Goal: Transaction & Acquisition: Purchase product/service

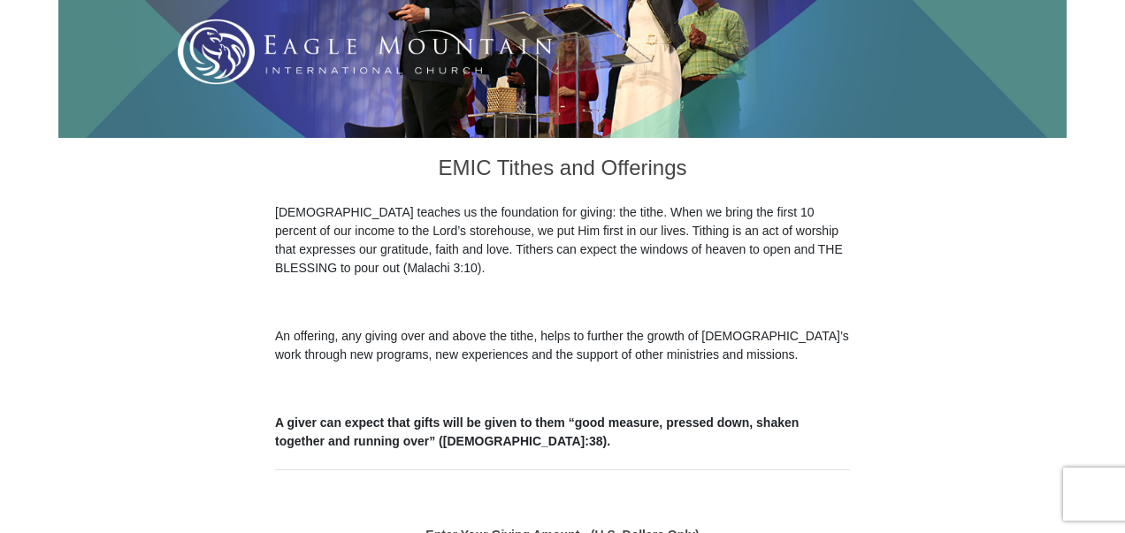
scroll to position [796, 0]
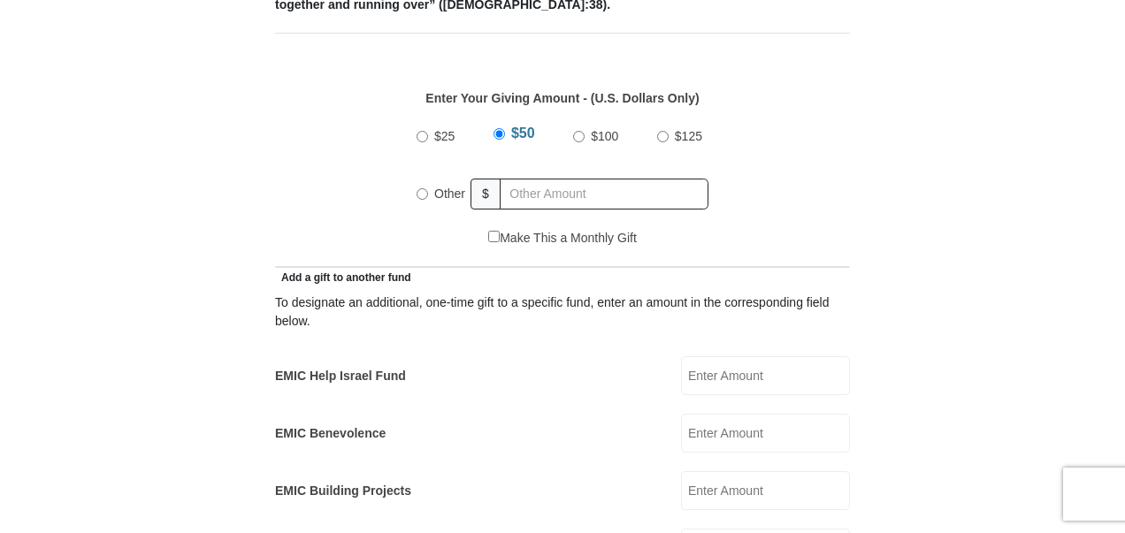
click at [577, 131] on input "$100" at bounding box center [579, 137] width 12 height 12
radio input "true"
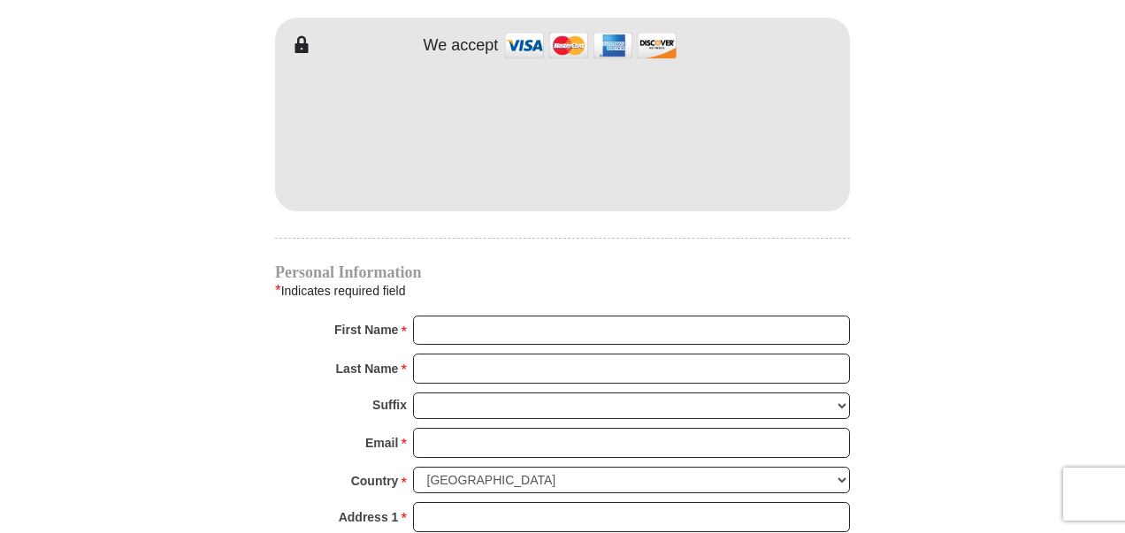
scroll to position [1592, 0]
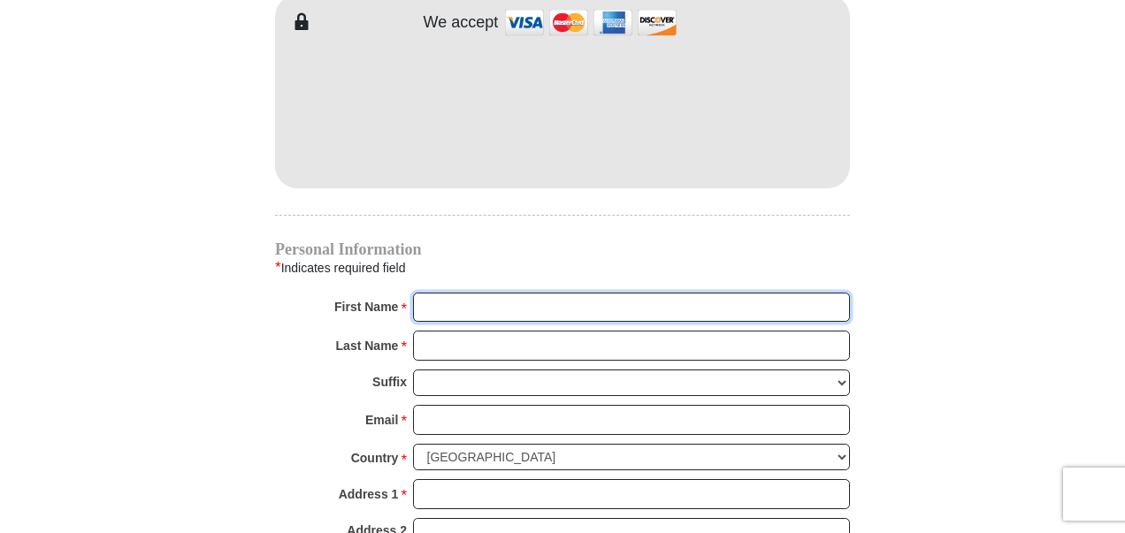
click at [631, 293] on input "First Name *" at bounding box center [631, 308] width 437 height 30
type input "[PERSON_NAME] & [PERSON_NAME]"
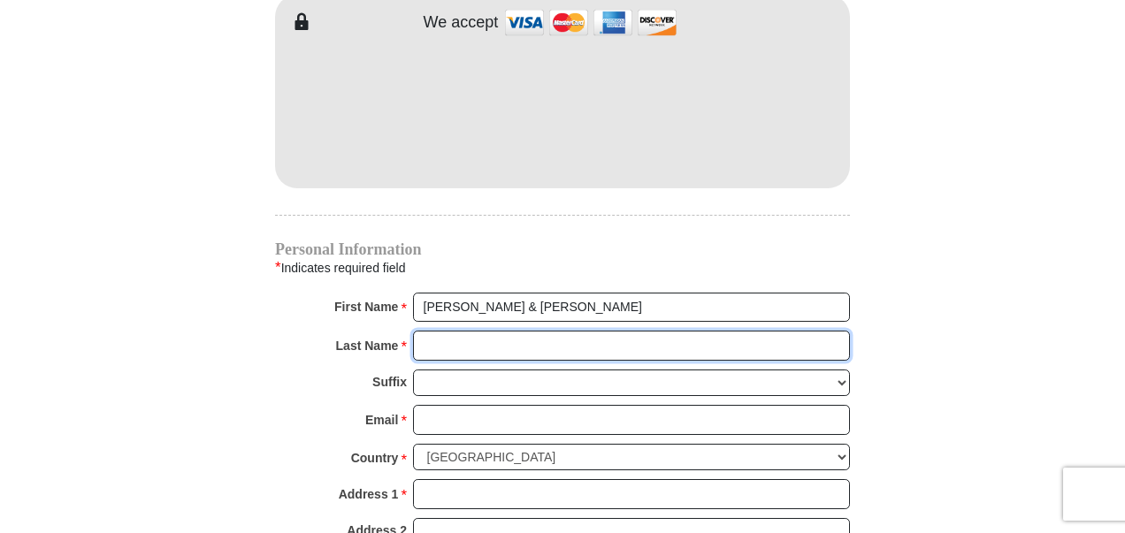
click at [427, 331] on input "Last Name *" at bounding box center [631, 346] width 437 height 30
type input "[PERSON_NAME]"
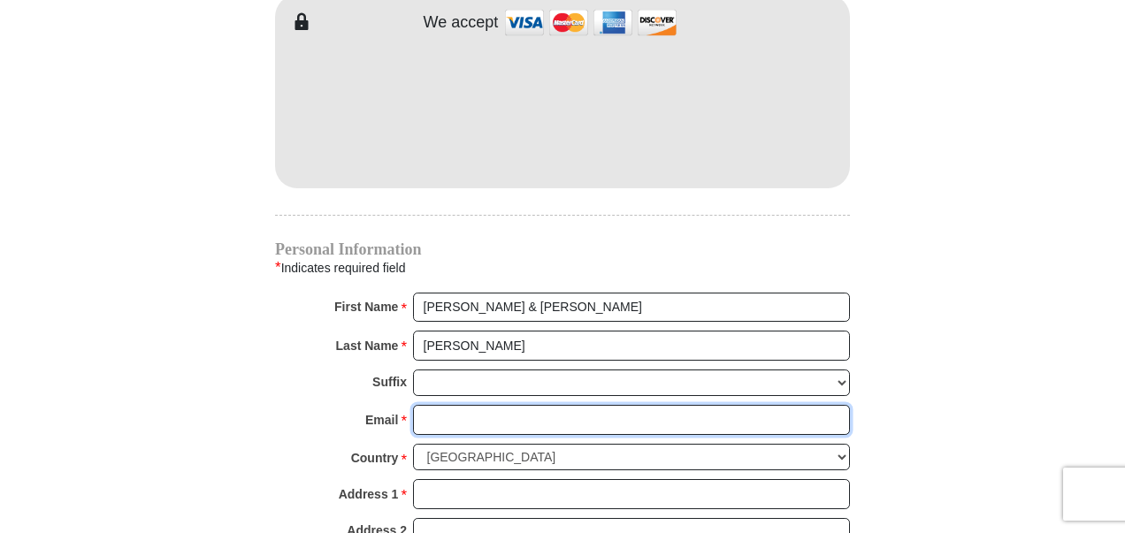
click at [449, 405] on input "Email *" at bounding box center [631, 420] width 437 height 30
type input "[EMAIL_ADDRESS][DOMAIN_NAME]"
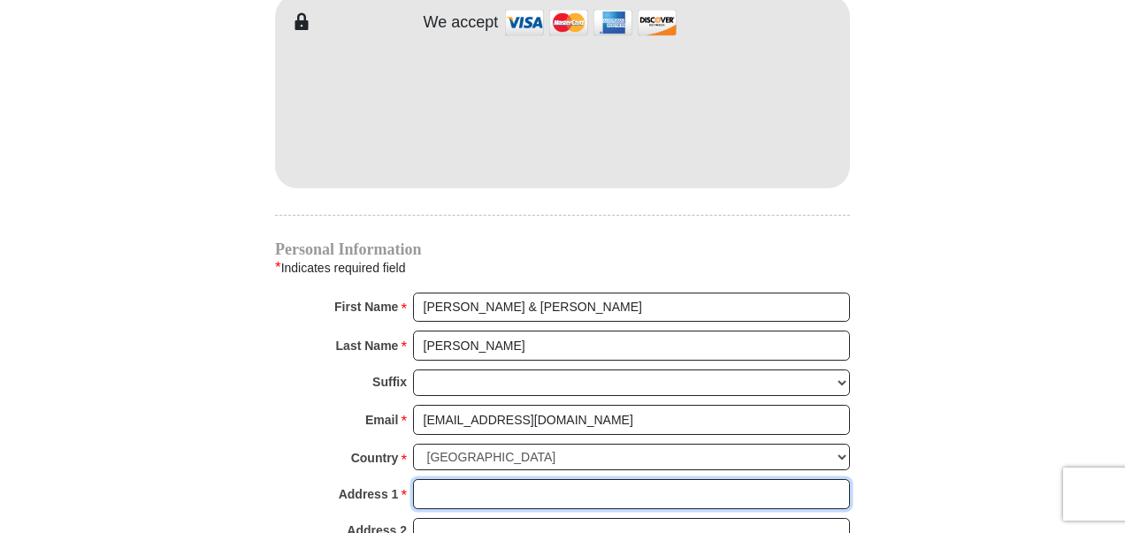
type input "[STREET_ADDRESS]"
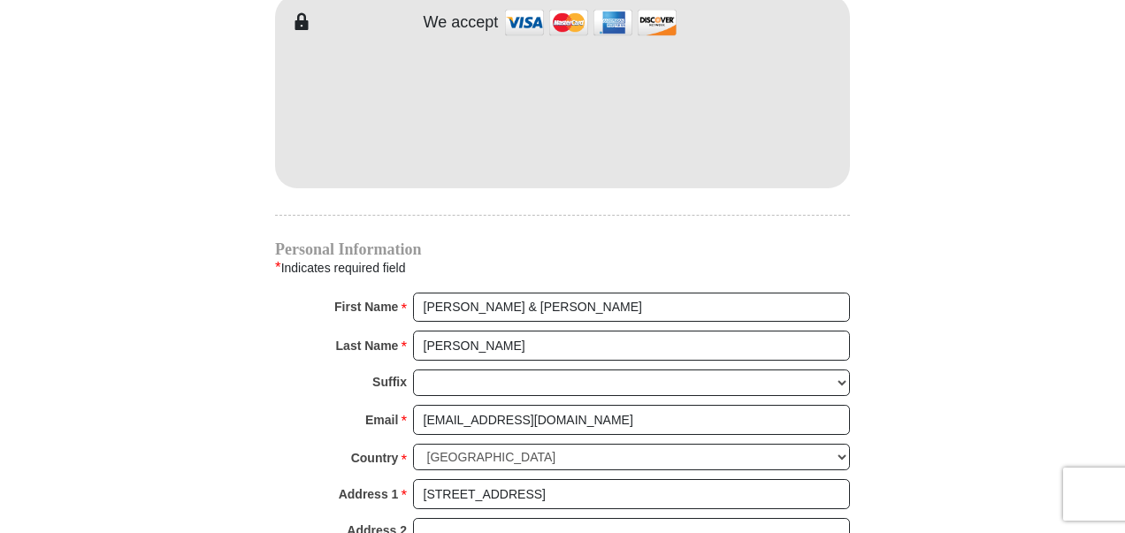
type input "[GEOGRAPHIC_DATA]"
select select "[GEOGRAPHIC_DATA]"
type input "76135-9056"
click at [332, 337] on div "Last Name * [PERSON_NAME] Please enter Last Name" at bounding box center [562, 350] width 575 height 39
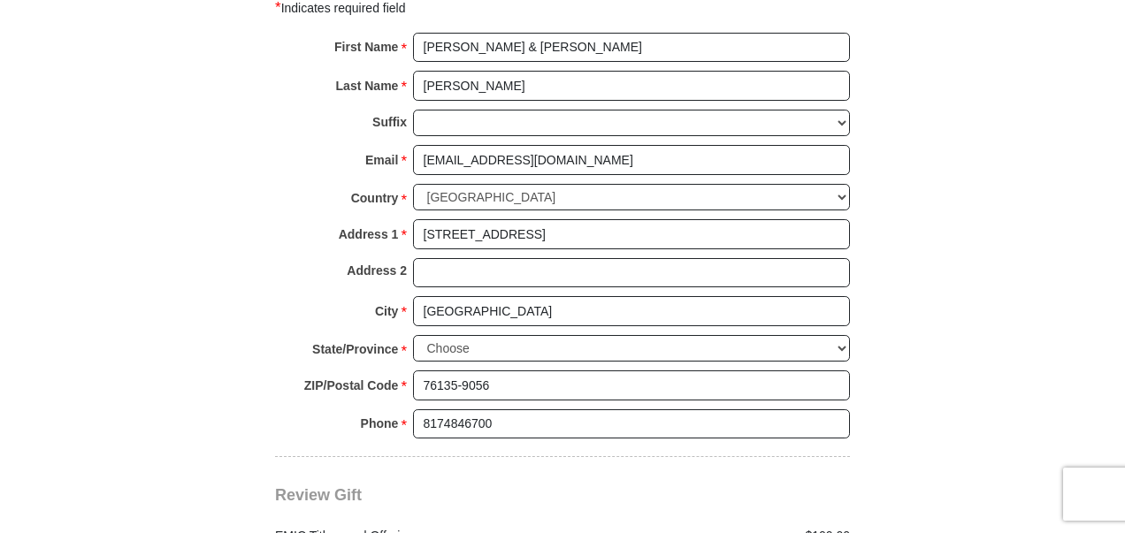
scroll to position [1858, 0]
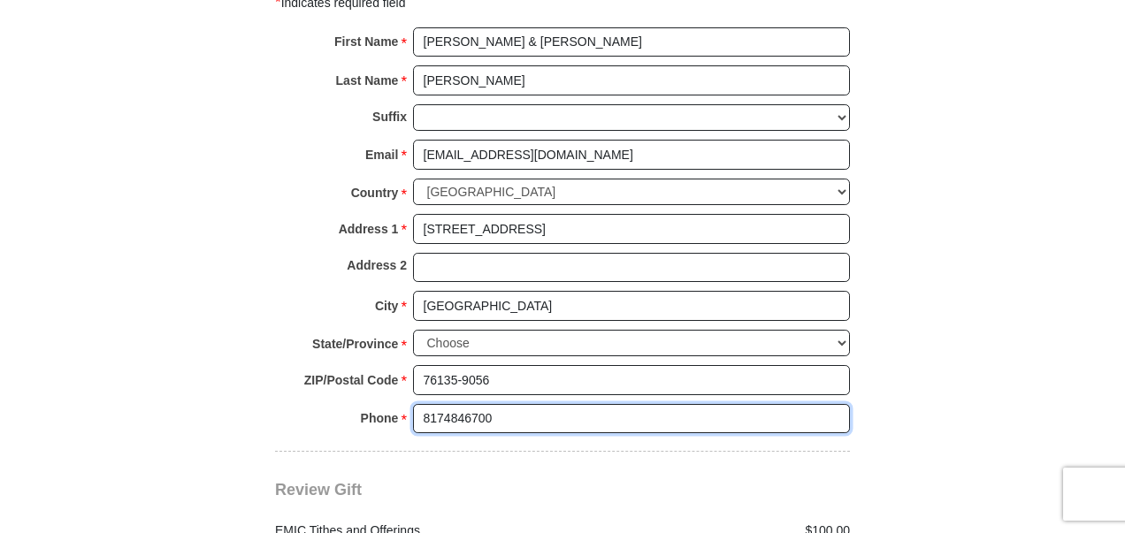
click at [519, 404] on input "8174846700" at bounding box center [631, 419] width 437 height 30
type input "[PHONE_NUMBER]"
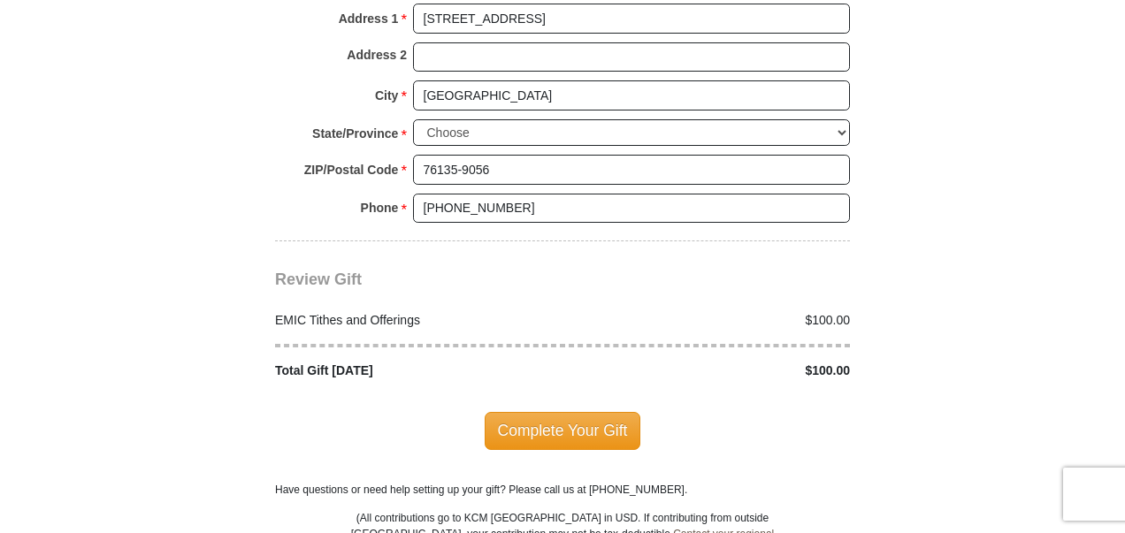
scroll to position [2123, 0]
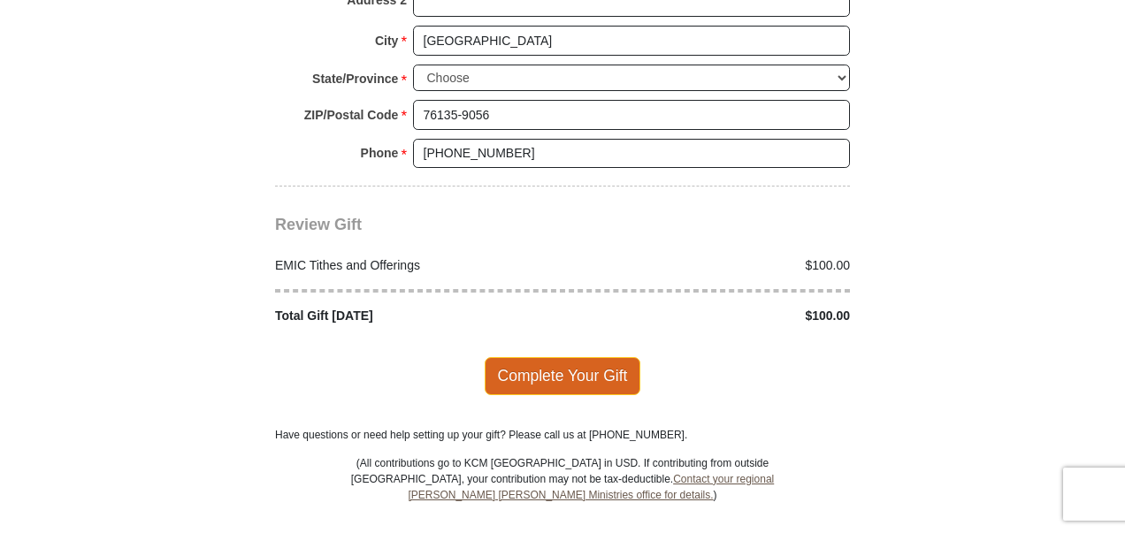
click at [520, 357] on span "Complete Your Gift" at bounding box center [563, 375] width 157 height 37
